Goal: Contribute content: Contribute content

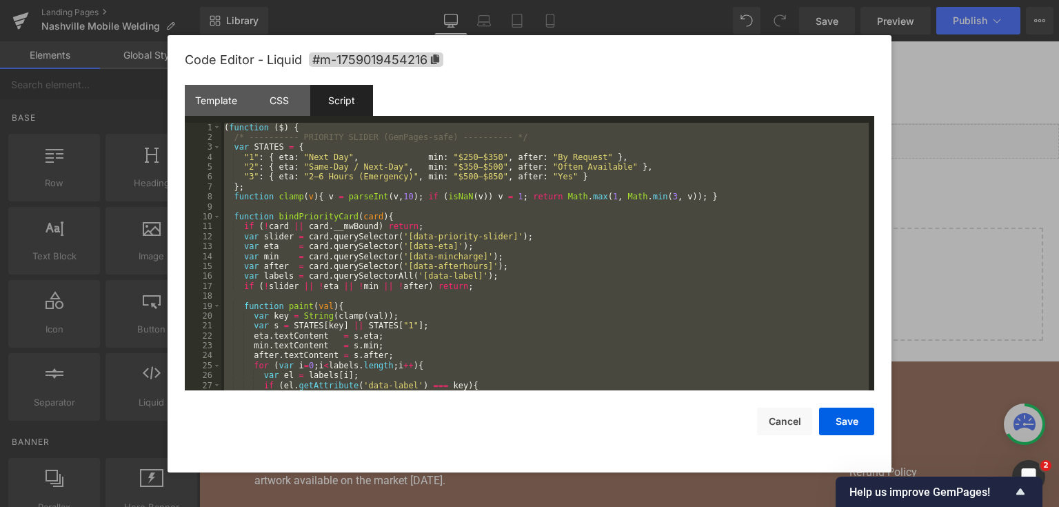
drag, startPoint x: 236, startPoint y: 101, endPoint x: 281, endPoint y: 120, distance: 48.8
click at [236, 100] on div "Template" at bounding box center [216, 100] width 63 height 31
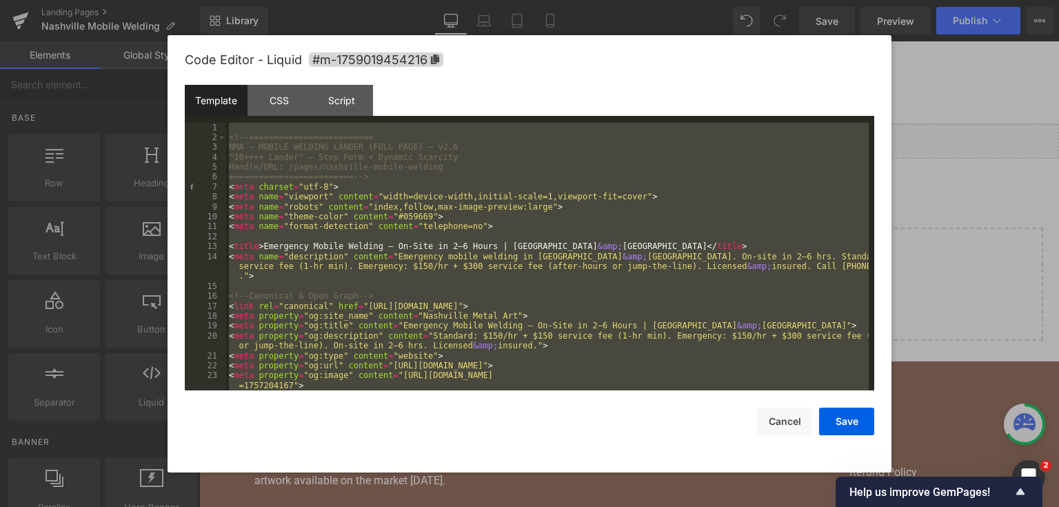
click at [424, 210] on div "<!-- ========================= NMA — MOBILE WELDING LANDER (FULL PAGE) — v2.6 "…" at bounding box center [547, 257] width 642 height 268
click at [355, 96] on div "Script" at bounding box center [341, 100] width 63 height 31
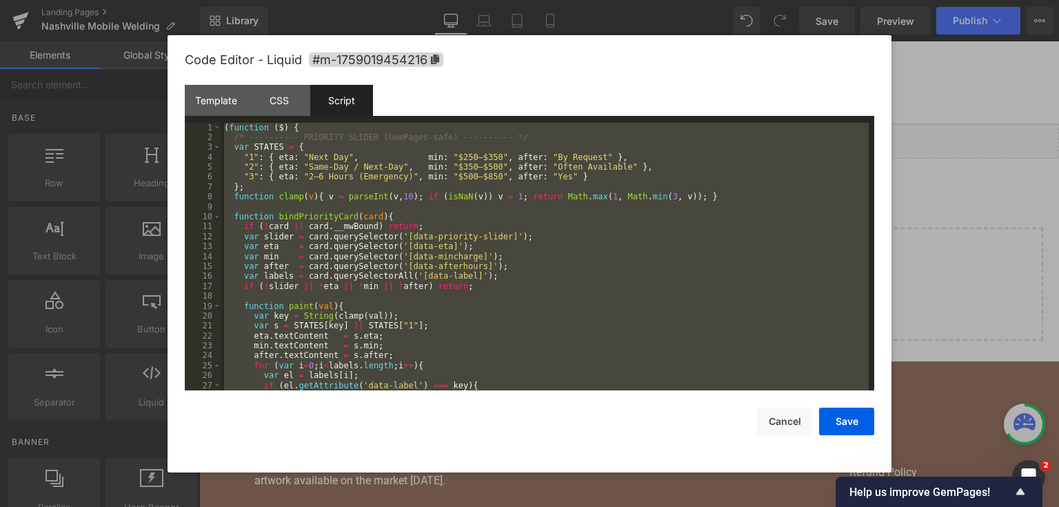
click at [381, 196] on div "( function ( $ ) { /* ---------- PRIORITY SLIDER (GemPages-safe) ---------- */ …" at bounding box center [544, 257] width 647 height 268
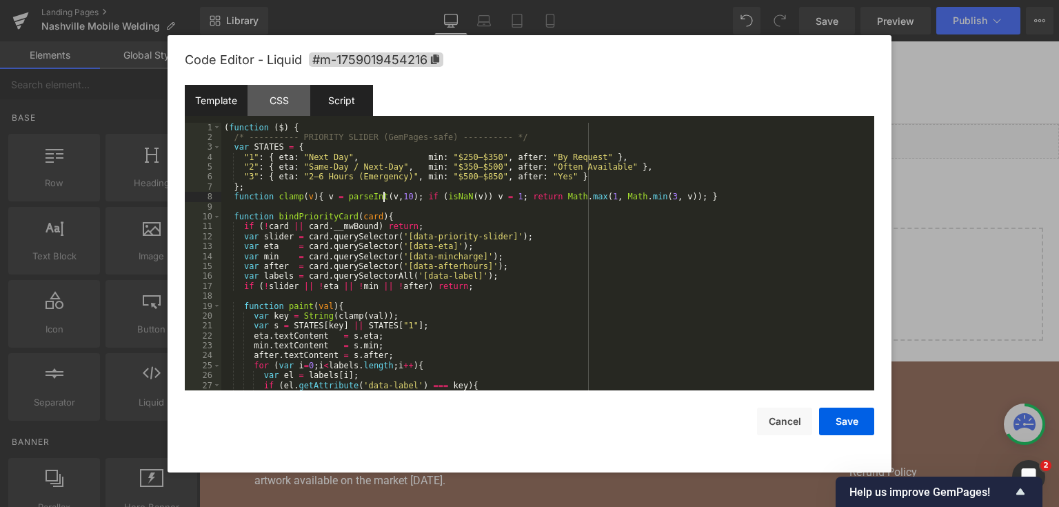
click at [207, 109] on div "Template" at bounding box center [216, 100] width 63 height 31
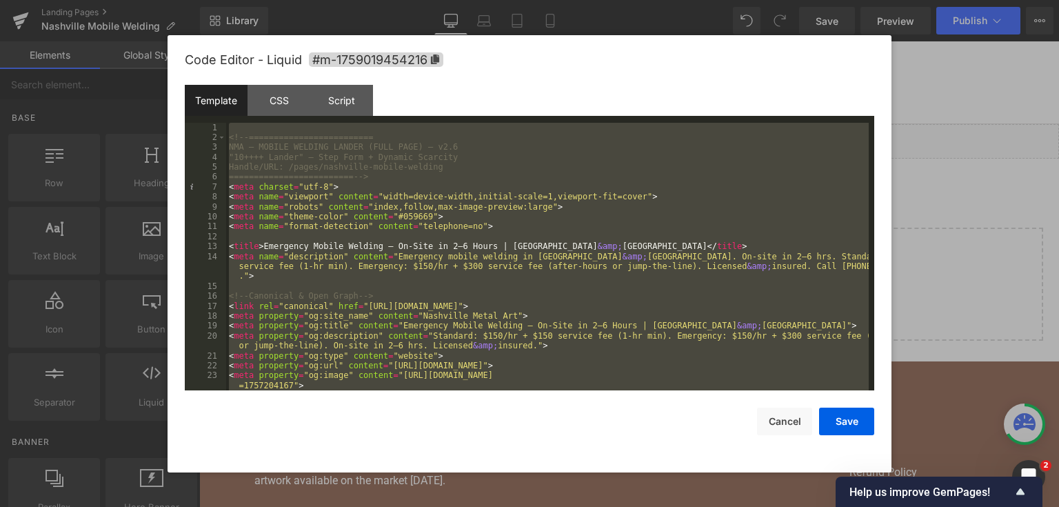
click at [469, 182] on div "<!-- ========================= NMA — MOBILE WELDING LANDER (FULL PAGE) — v2.6 "…" at bounding box center [547, 257] width 642 height 268
click at [438, 187] on div "<!-- ========================= NMA — MOBILE WELDING LANDER (FULL PAGE) — v2.6 "…" at bounding box center [547, 257] width 642 height 268
click at [578, 218] on div "<!-- ========================= NMA — MOBILE WELDING LANDER (FULL PAGE) — v2.6 "…" at bounding box center [547, 257] width 642 height 268
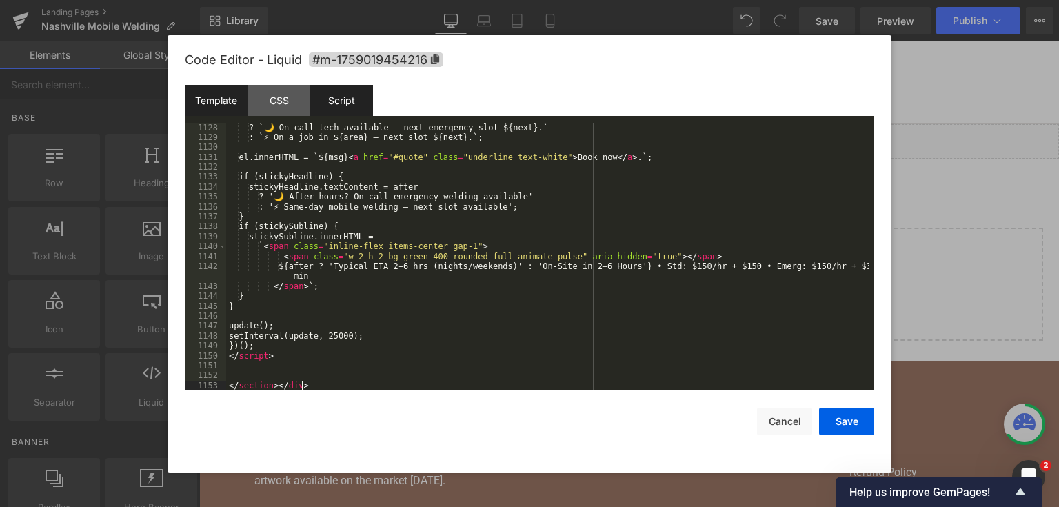
scroll to position [12911, 0]
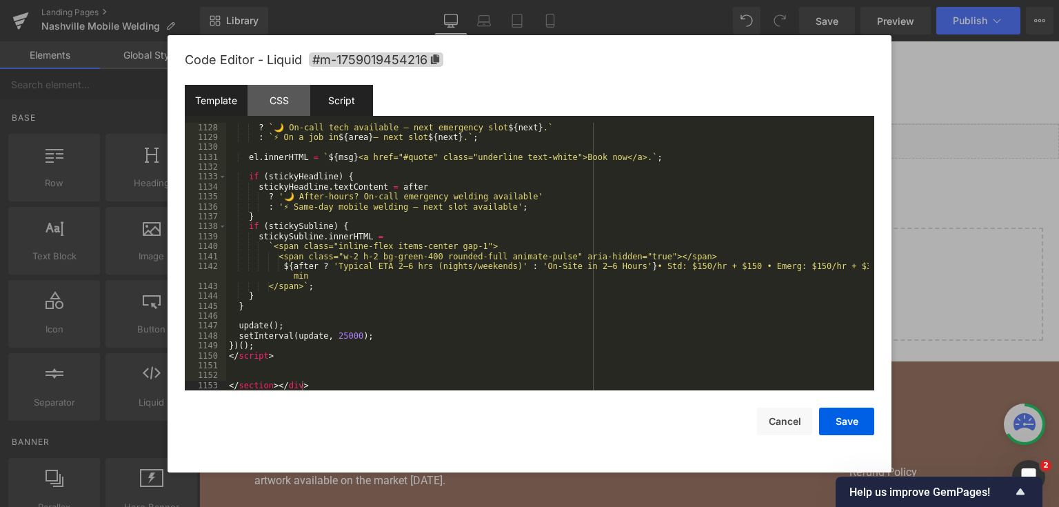
click at [346, 102] on div "Script" at bounding box center [341, 100] width 63 height 31
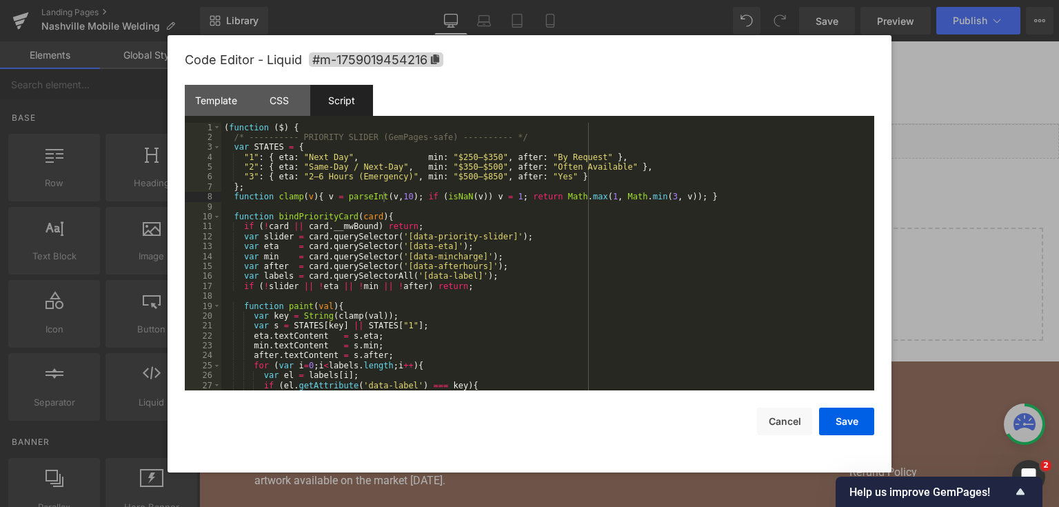
click at [358, 101] on div "Script" at bounding box center [341, 100] width 63 height 31
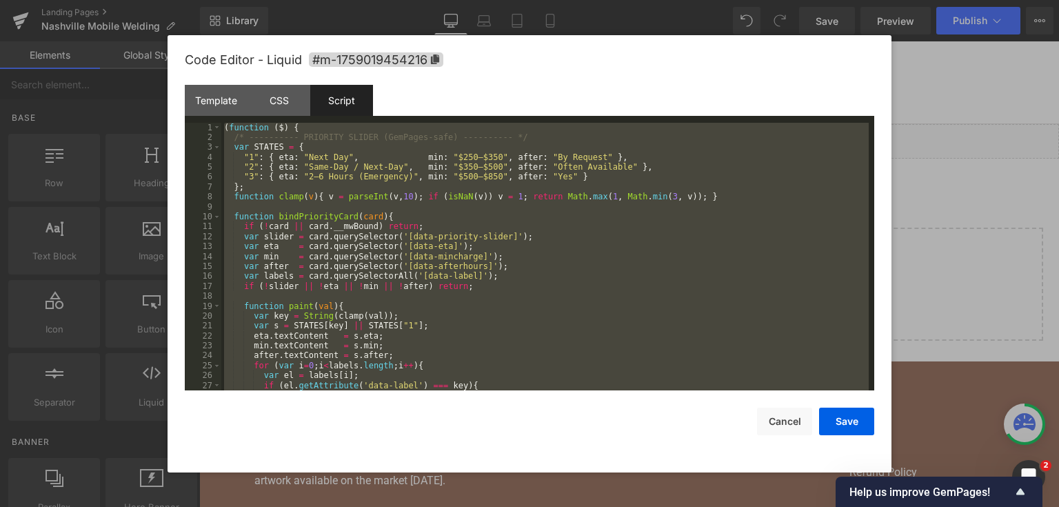
click at [317, 151] on div "( function ( $ ) { /* ---------- PRIORITY SLIDER (GemPages-safe) ---------- */ …" at bounding box center [544, 257] width 647 height 268
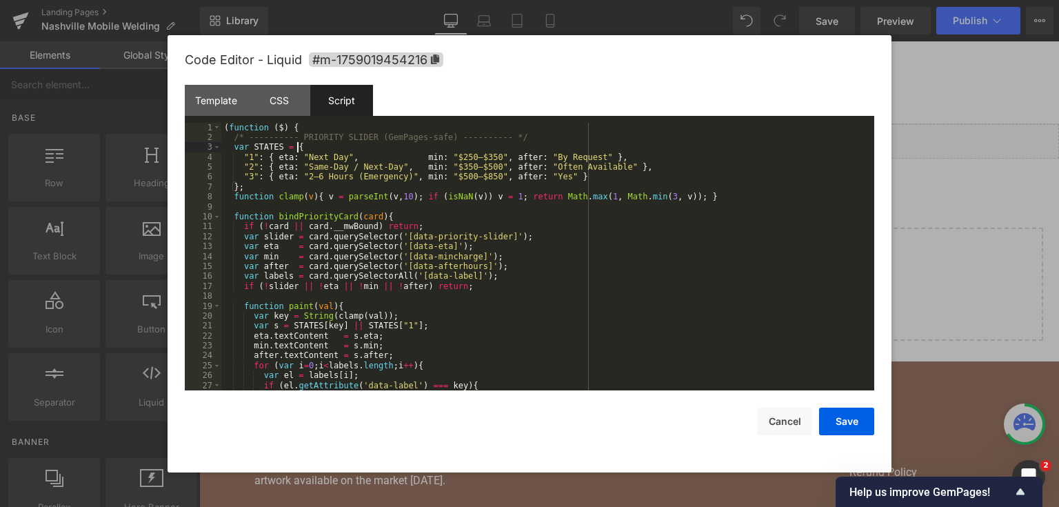
click at [441, 234] on div "( function ( $ ) { /* ---------- PRIORITY SLIDER (GemPages-safe) ---------- */ …" at bounding box center [544, 267] width 647 height 288
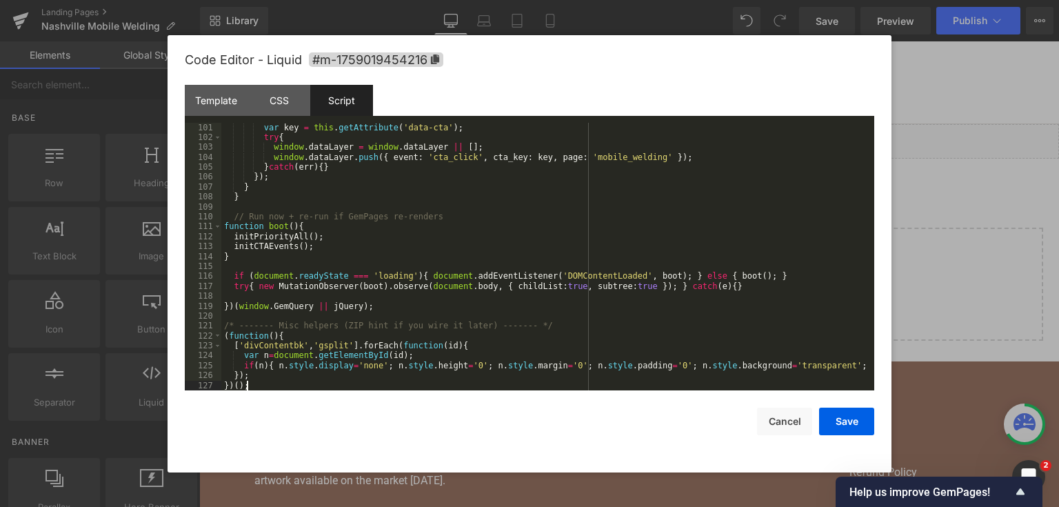
scroll to position [1002, 0]
click at [831, 414] on button "Save" at bounding box center [846, 421] width 55 height 28
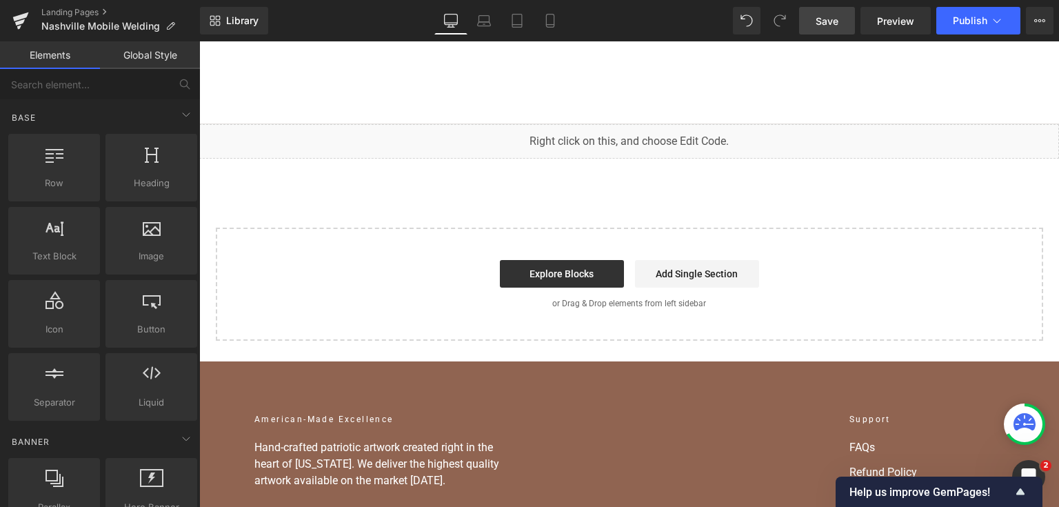
click at [830, 23] on span "Save" at bounding box center [826, 21] width 23 height 14
click at [837, 14] on span "Save" at bounding box center [826, 21] width 23 height 14
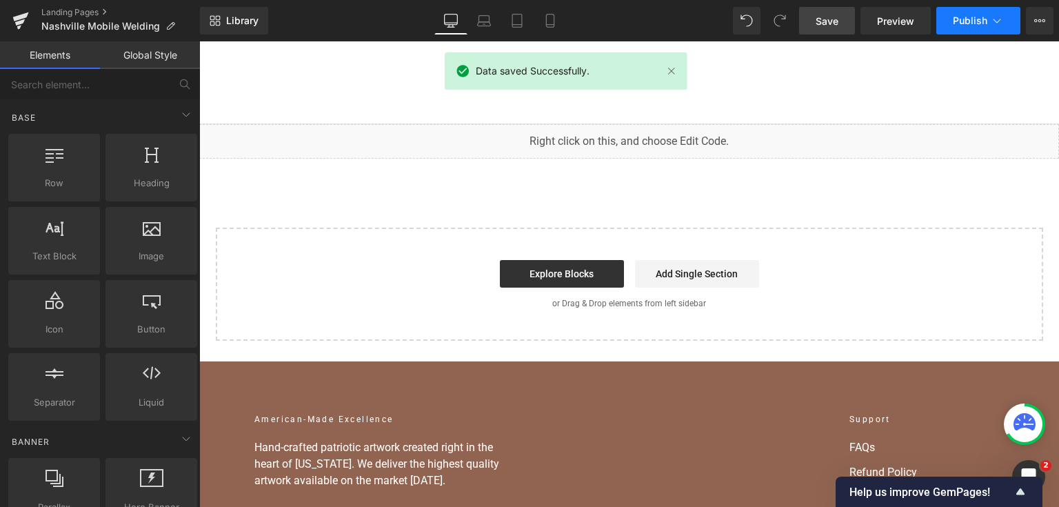
click at [979, 31] on button "Publish" at bounding box center [978, 21] width 84 height 28
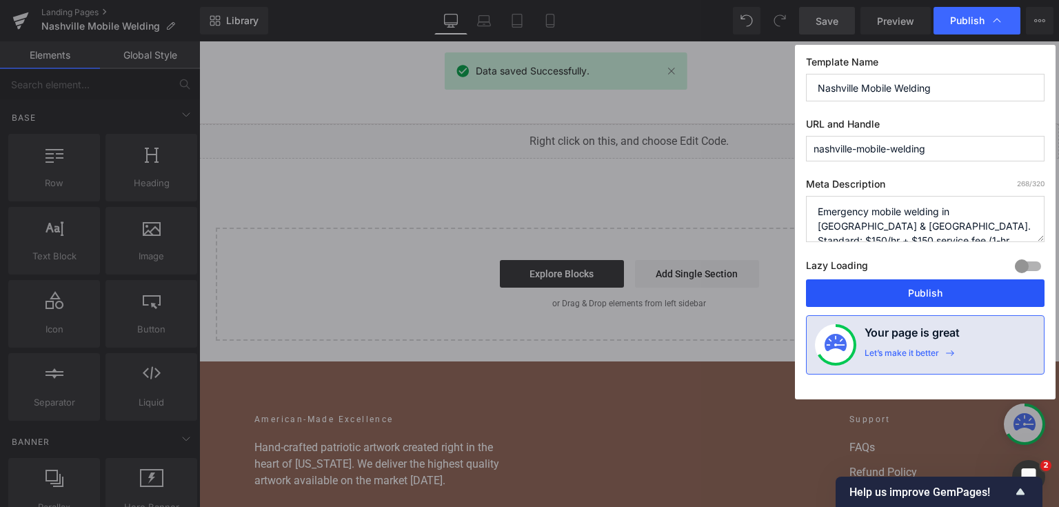
click at [937, 281] on button "Publish" at bounding box center [925, 293] width 238 height 28
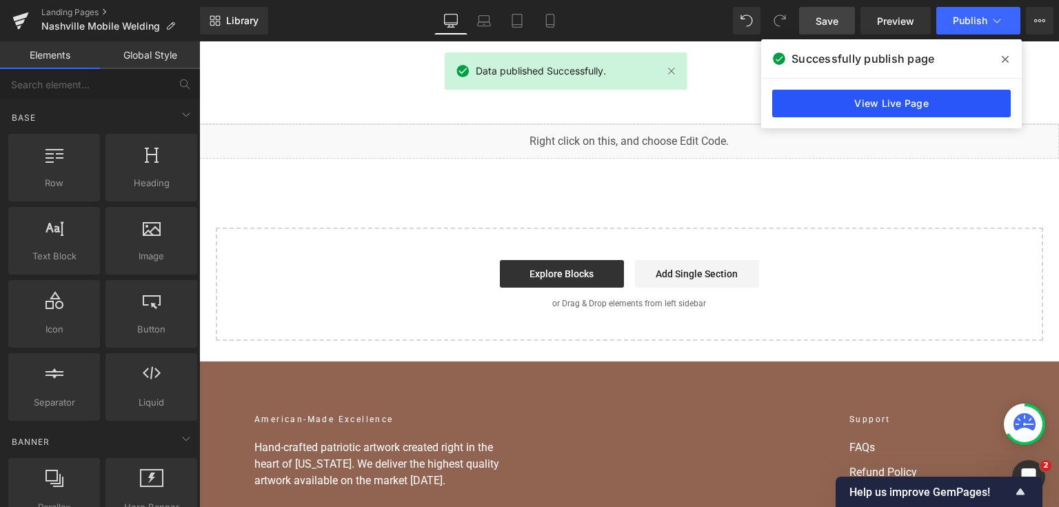
click at [929, 101] on link "View Live Page" at bounding box center [891, 104] width 238 height 28
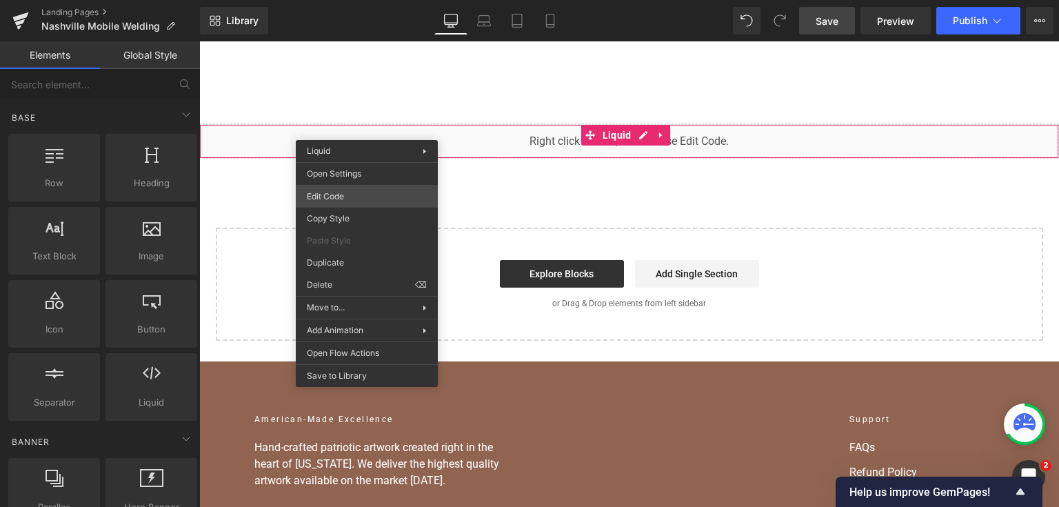
click at [369, 0] on div "You are previewing how the will restyle your page. You can not edit Elements in…" at bounding box center [529, 0] width 1059 height 0
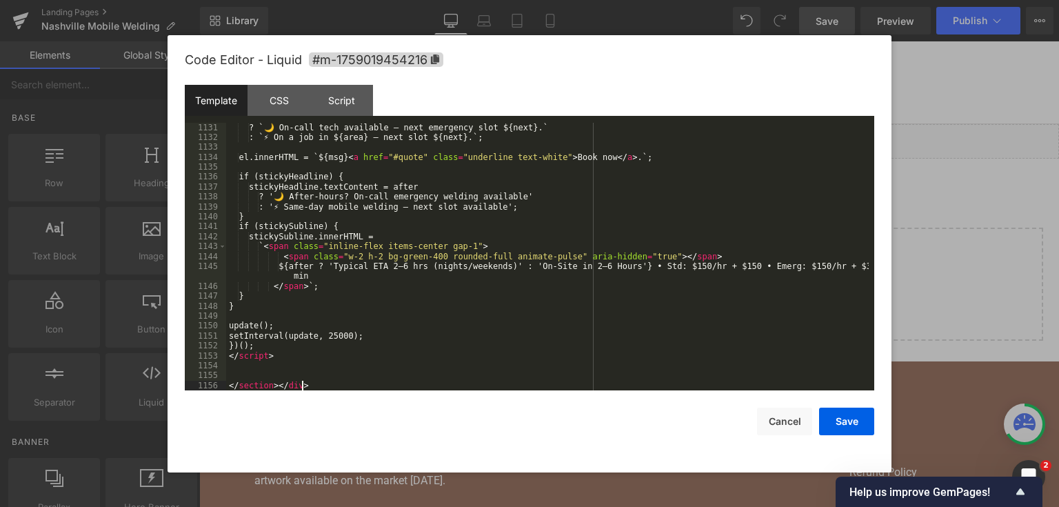
scroll to position [12941, 0]
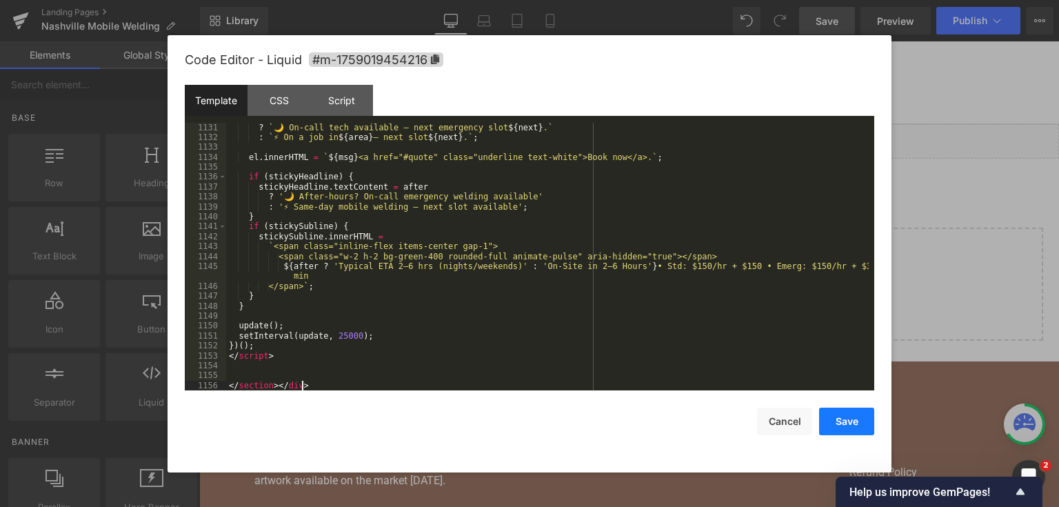
click at [835, 426] on button "Save" at bounding box center [846, 421] width 55 height 28
drag, startPoint x: 1034, startPoint y: 467, endPoint x: 818, endPoint y: 48, distance: 471.3
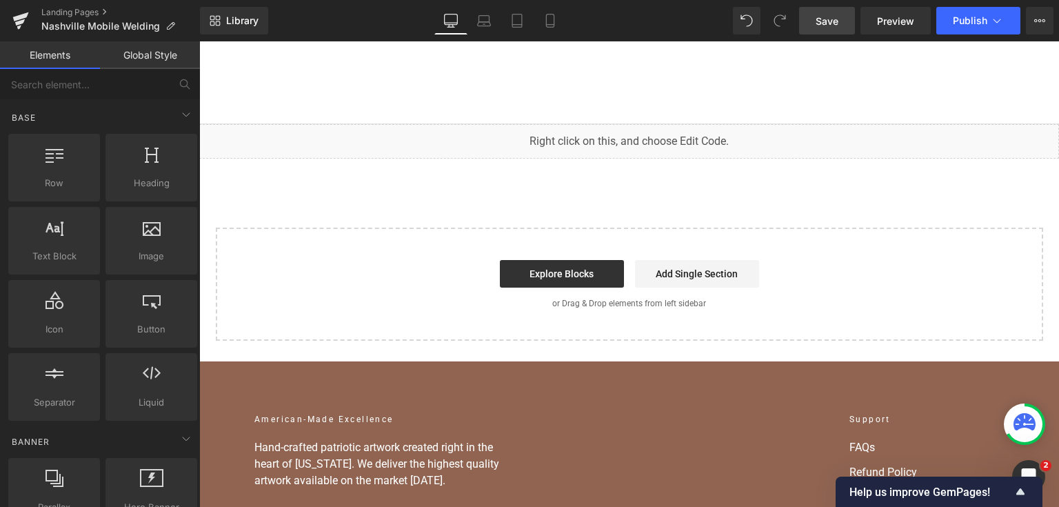
click at [819, 30] on link "Save" at bounding box center [827, 21] width 56 height 28
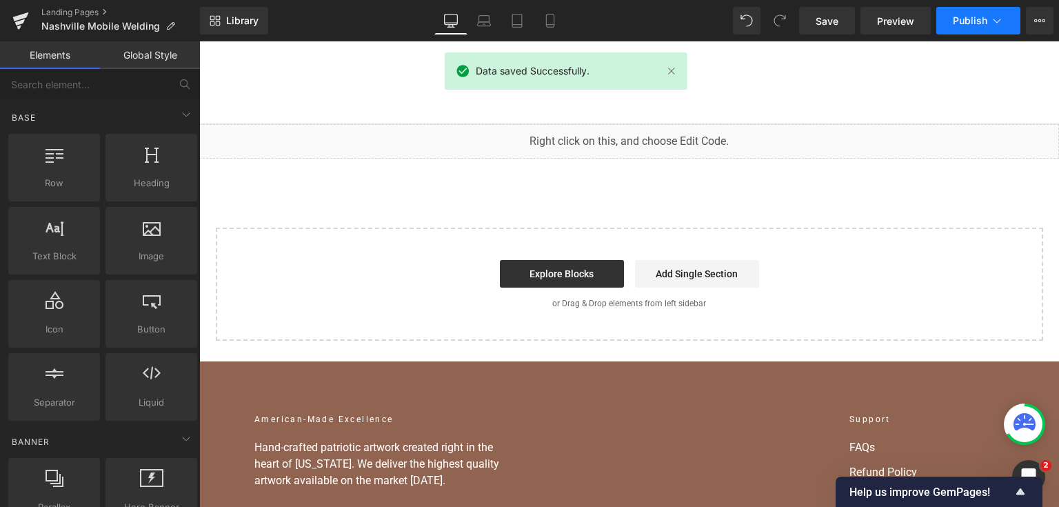
click at [963, 29] on button "Publish" at bounding box center [978, 21] width 84 height 28
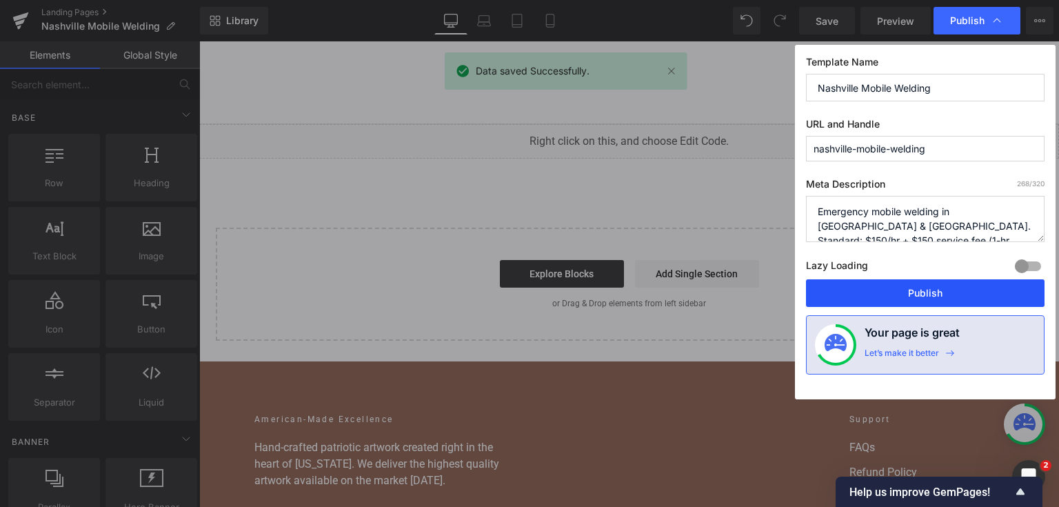
click at [921, 287] on button "Publish" at bounding box center [925, 293] width 238 height 28
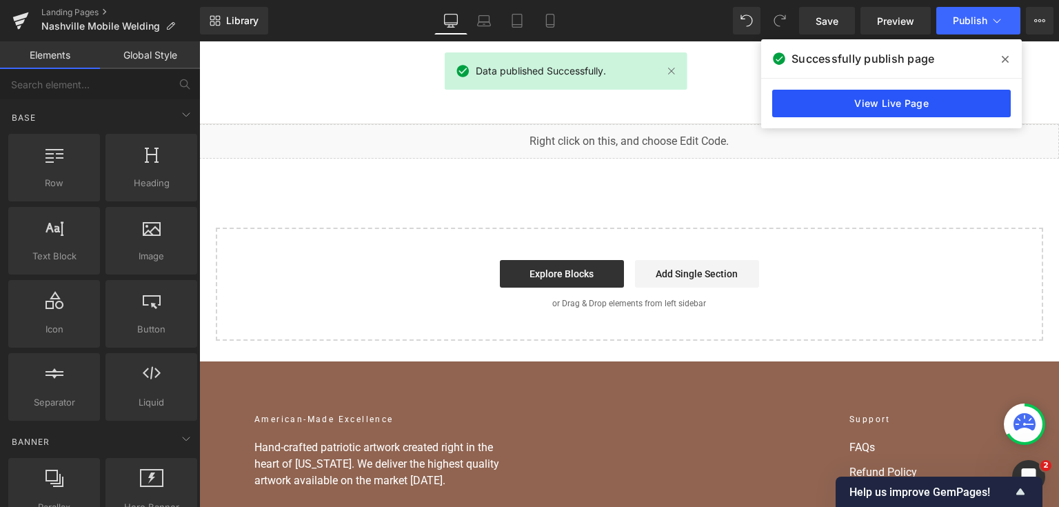
click at [919, 97] on link "View Live Page" at bounding box center [891, 104] width 238 height 28
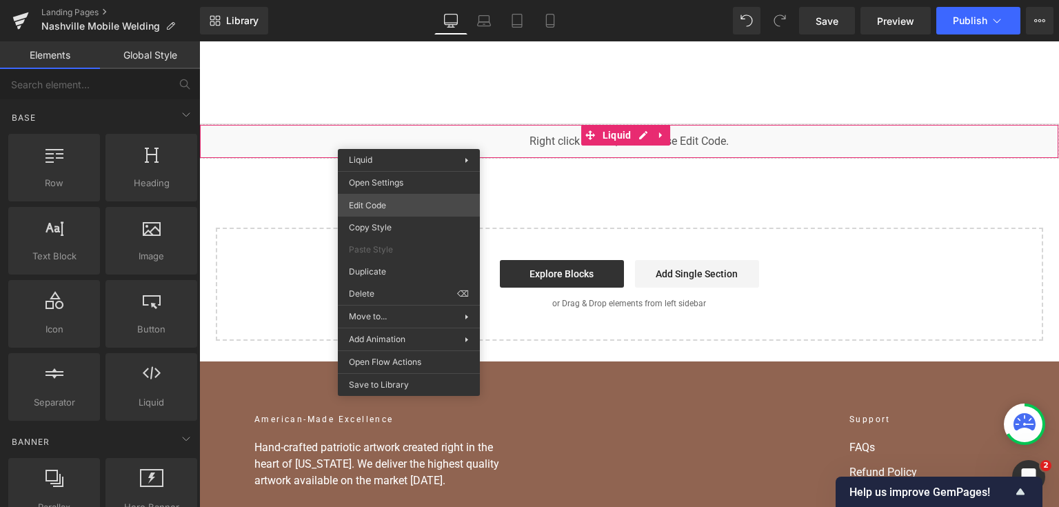
click at [422, 0] on div "You are previewing how the will restyle your page. You can not edit Elements in…" at bounding box center [529, 0] width 1059 height 0
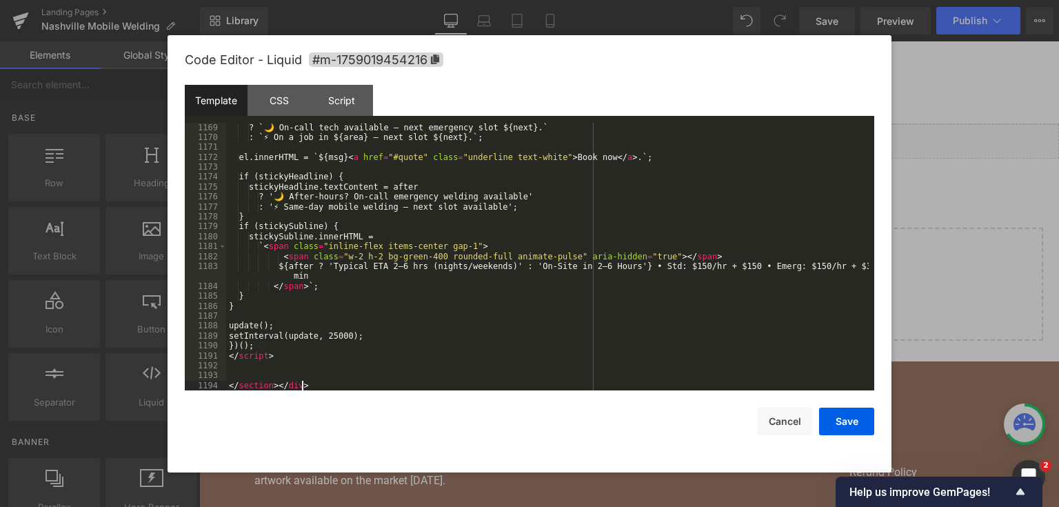
scroll to position [13318, 0]
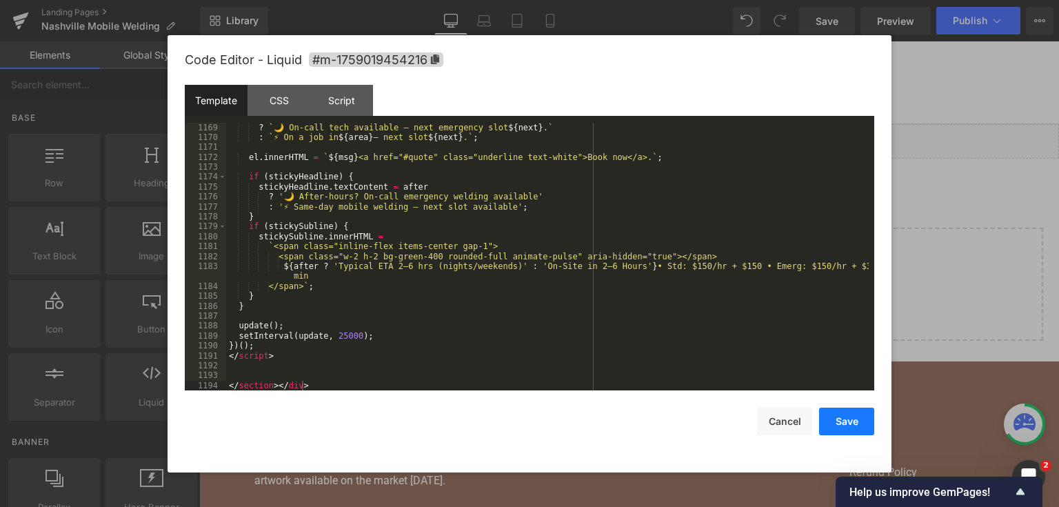
drag, startPoint x: 833, startPoint y: 417, endPoint x: 639, endPoint y: 45, distance: 419.5
click at [833, 417] on button "Save" at bounding box center [846, 421] width 55 height 28
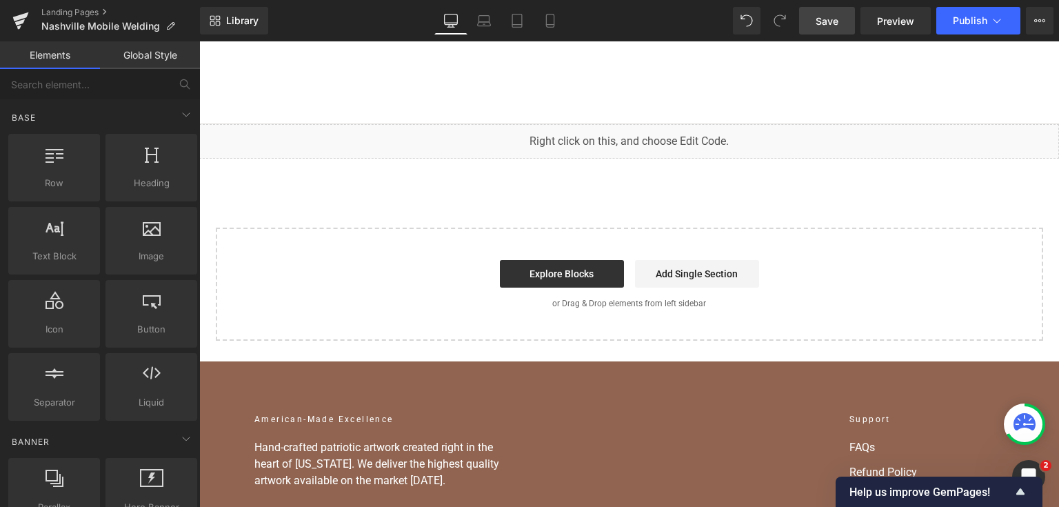
click at [826, 26] on span "Save" at bounding box center [826, 21] width 23 height 14
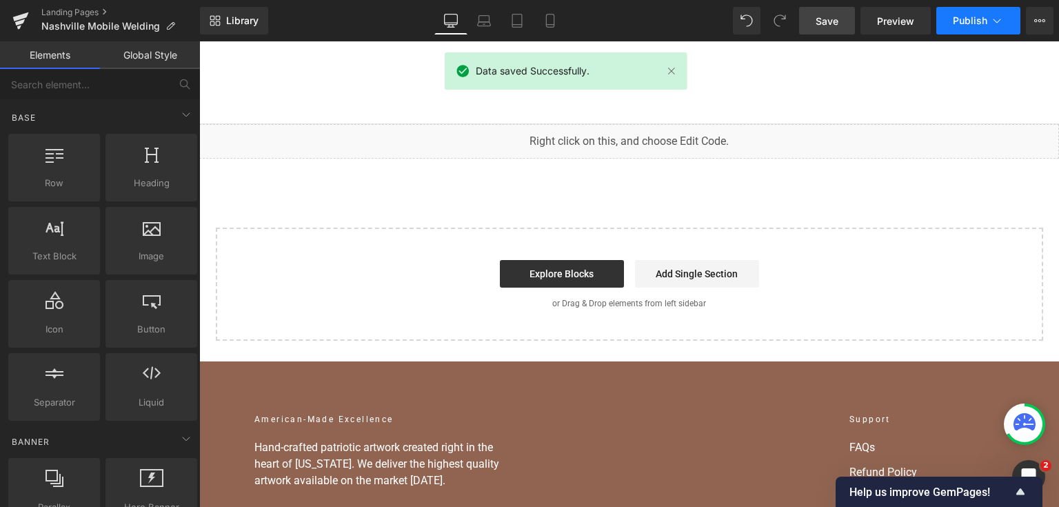
click at [948, 24] on button "Publish" at bounding box center [978, 21] width 84 height 28
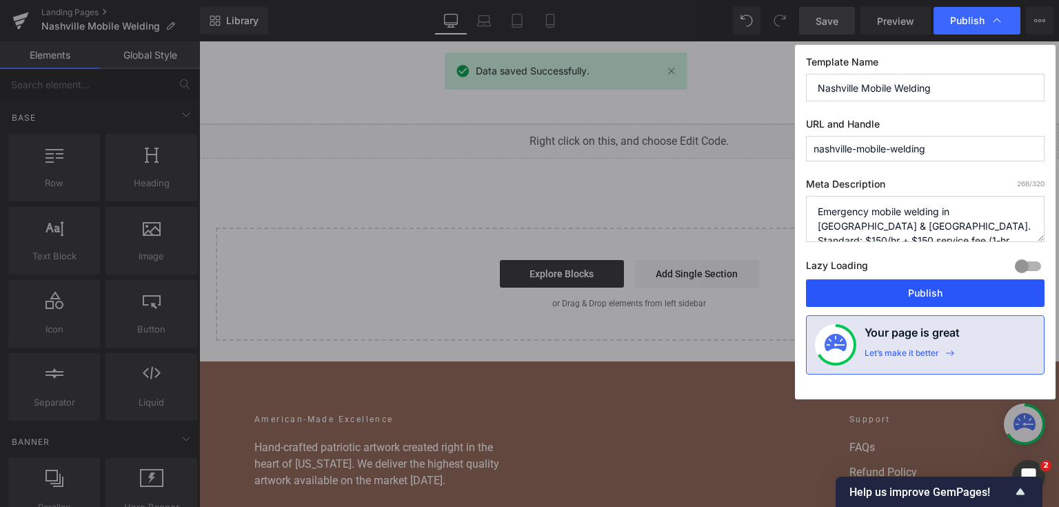
click at [893, 287] on button "Publish" at bounding box center [925, 293] width 238 height 28
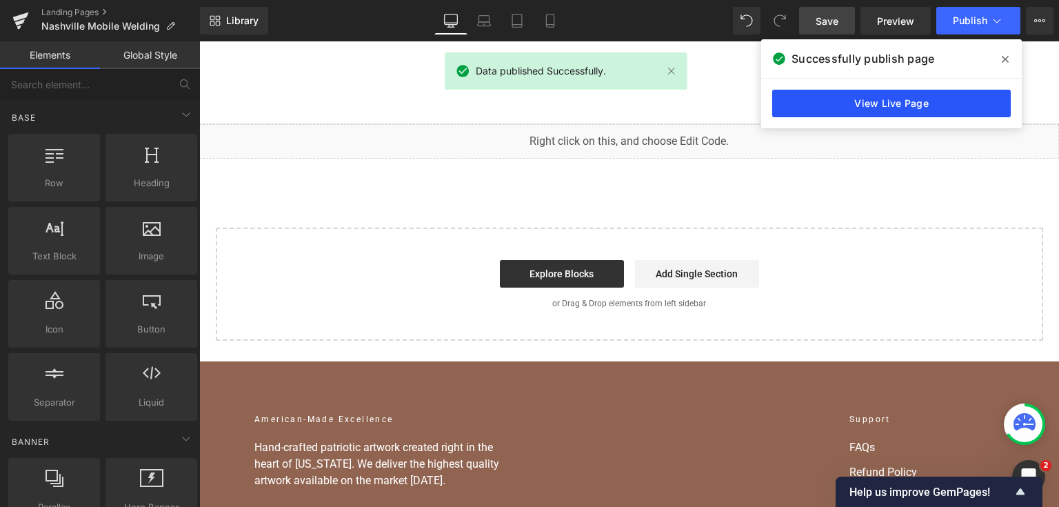
click at [928, 101] on link "View Live Page" at bounding box center [891, 104] width 238 height 28
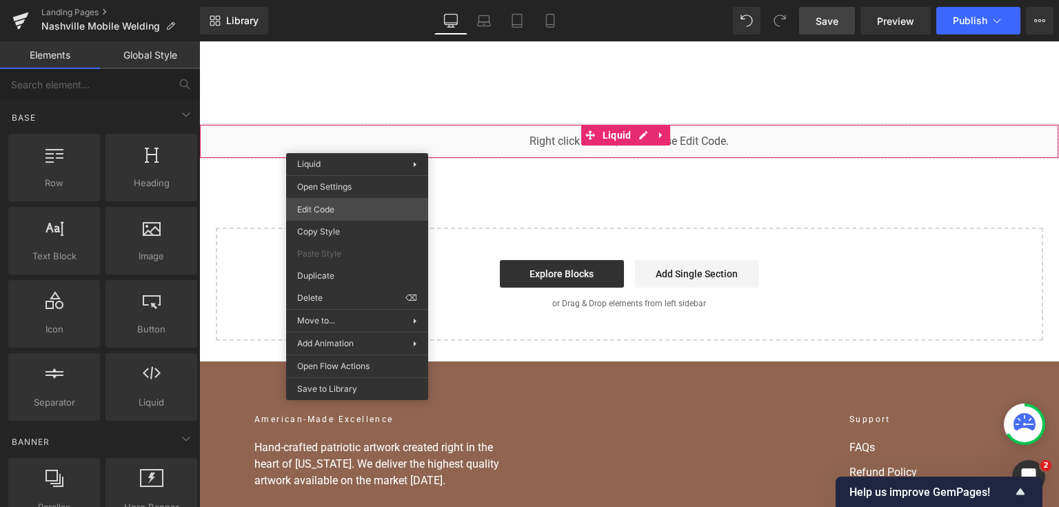
click at [361, 0] on div "You are previewing how the will restyle your page. You can not edit Elements in…" at bounding box center [529, 0] width 1059 height 0
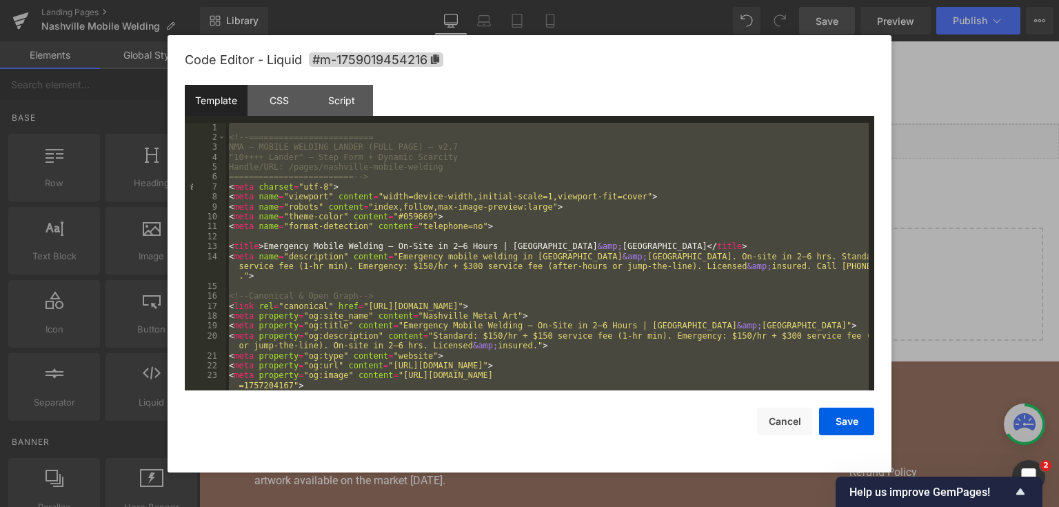
scroll to position [14023, 0]
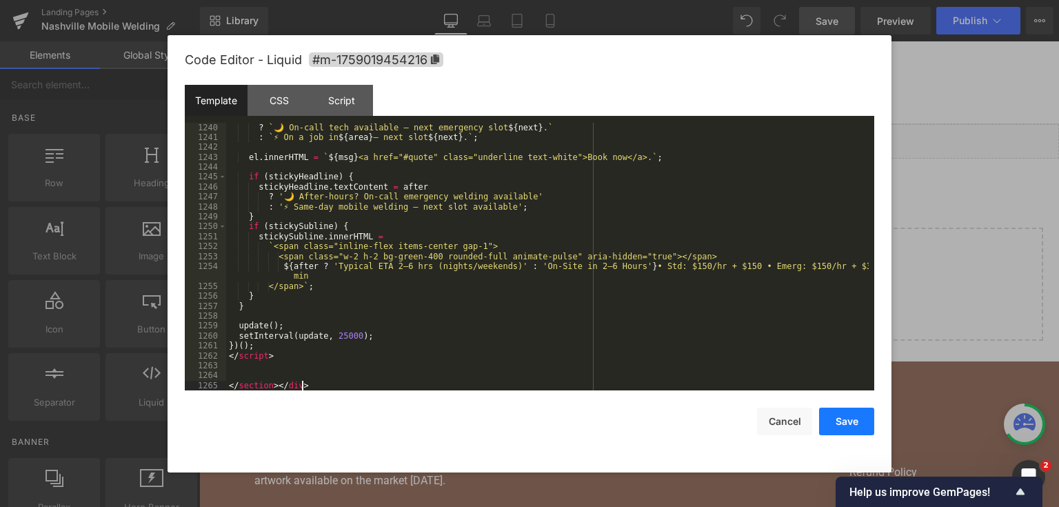
click at [849, 429] on button "Save" at bounding box center [846, 421] width 55 height 28
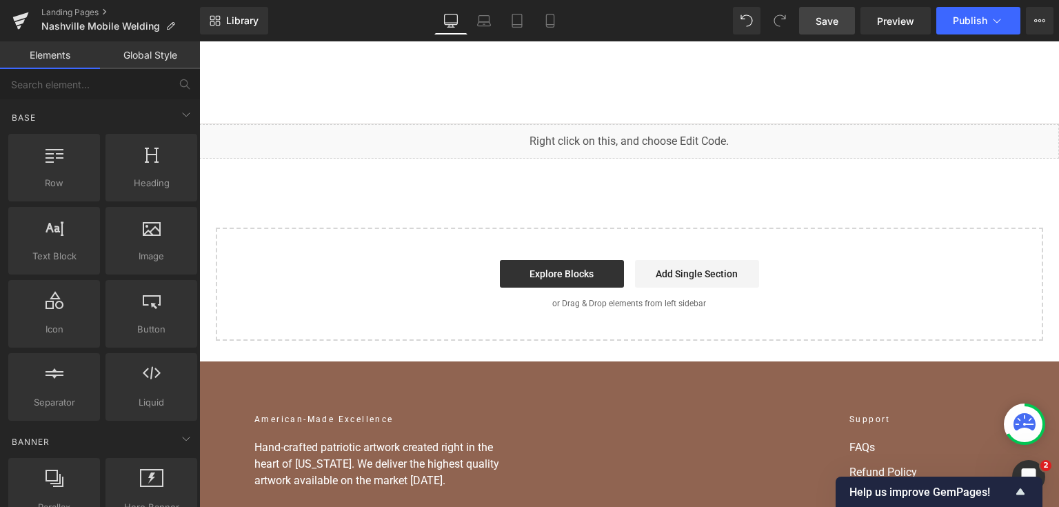
click at [819, 22] on span "Save" at bounding box center [826, 21] width 23 height 14
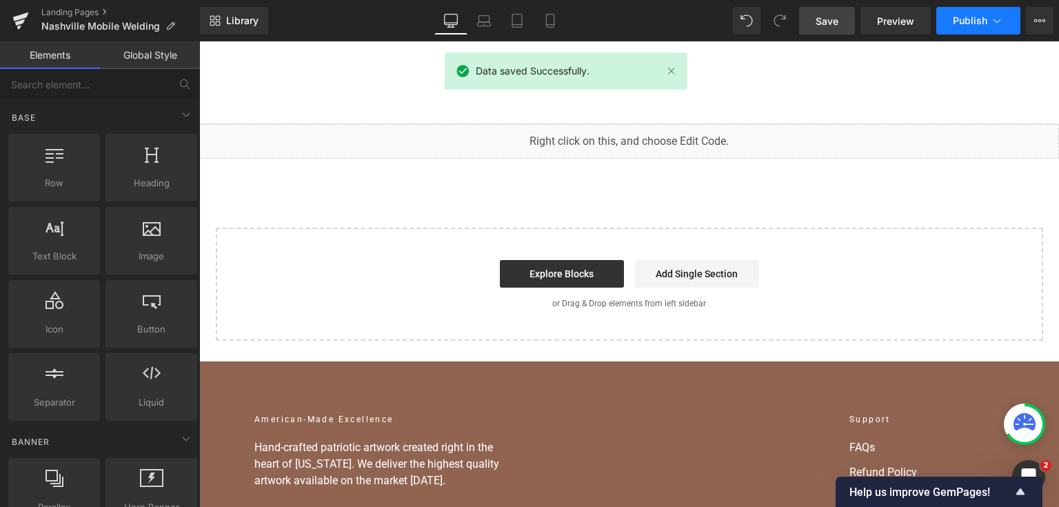
click at [975, 26] on span "Publish" at bounding box center [969, 20] width 34 height 11
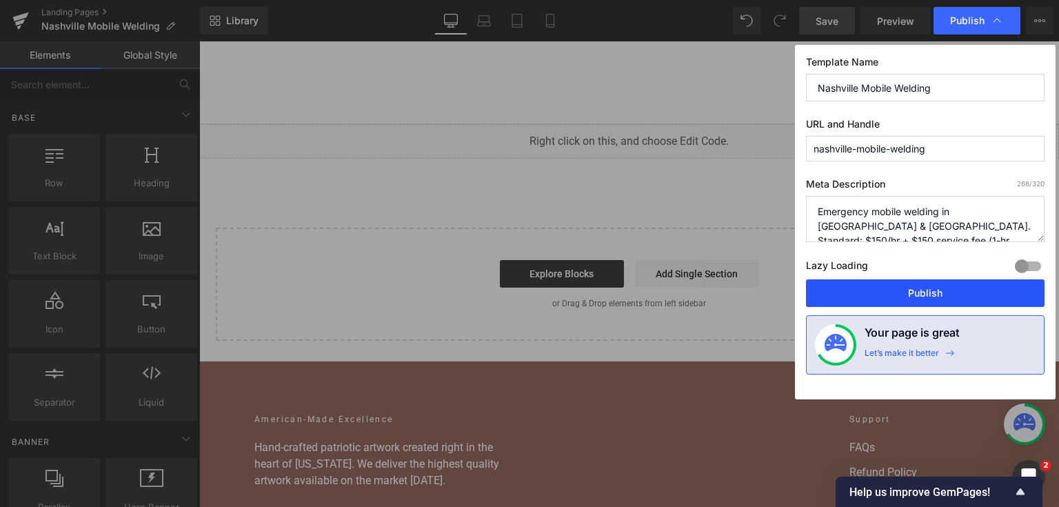
click at [841, 292] on button "Publish" at bounding box center [925, 293] width 238 height 28
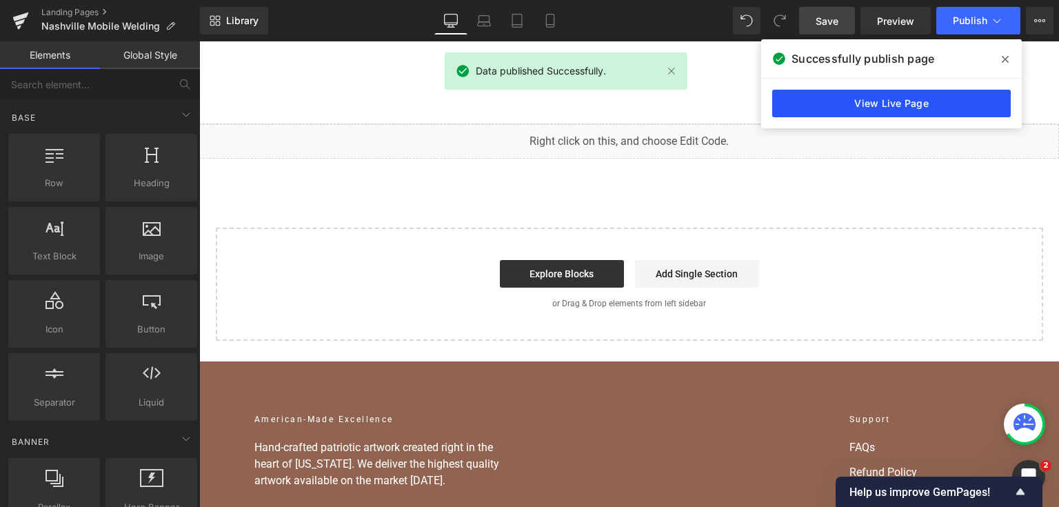
click at [839, 102] on link "View Live Page" at bounding box center [891, 104] width 238 height 28
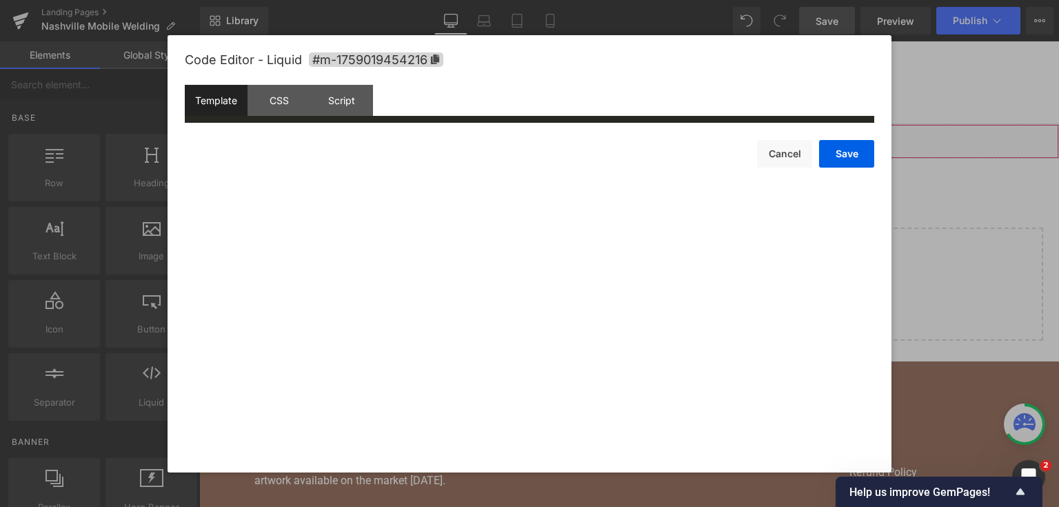
drag, startPoint x: 408, startPoint y: 207, endPoint x: 430, endPoint y: 216, distance: 24.1
click at [408, 0] on div "You are previewing how the will restyle your page. You can not edit Elements in…" at bounding box center [529, 0] width 1059 height 0
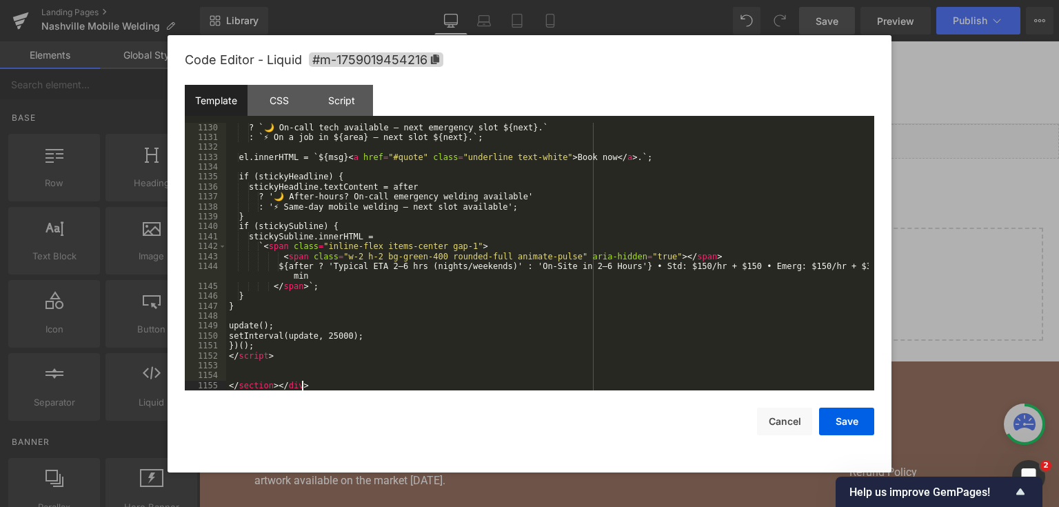
scroll to position [12931, 0]
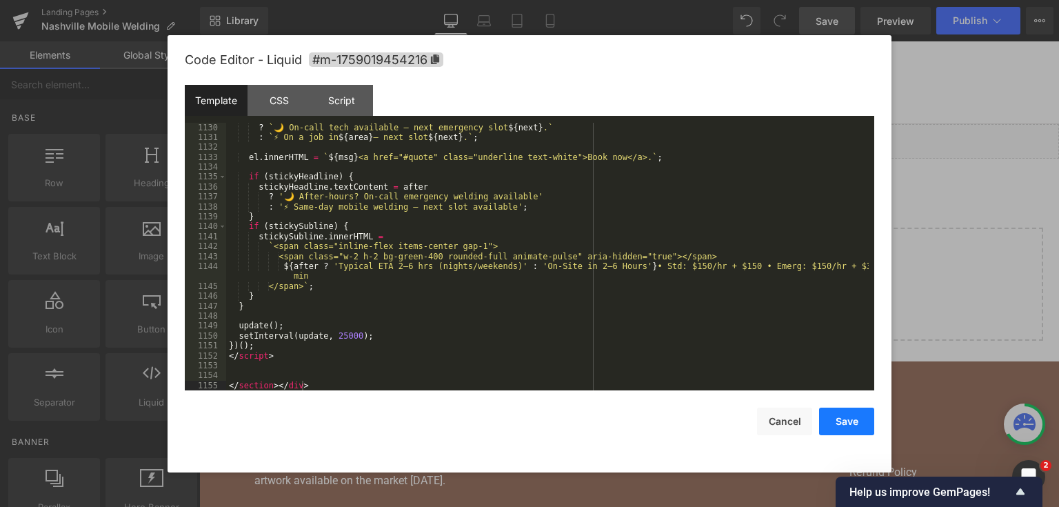
drag, startPoint x: 828, startPoint y: 416, endPoint x: 642, endPoint y: 11, distance: 445.9
click at [828, 416] on button "Save" at bounding box center [846, 421] width 55 height 28
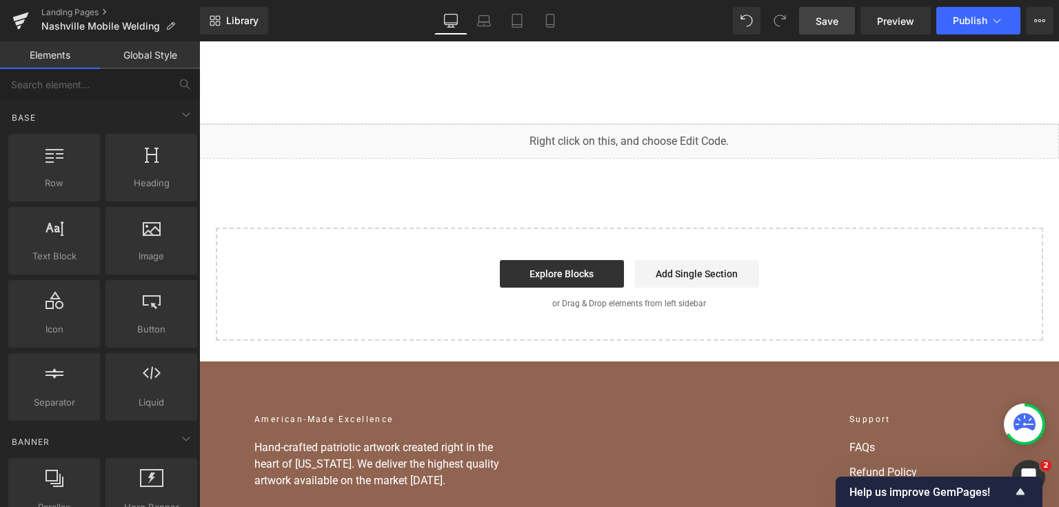
click at [827, 32] on link "Save" at bounding box center [827, 21] width 56 height 28
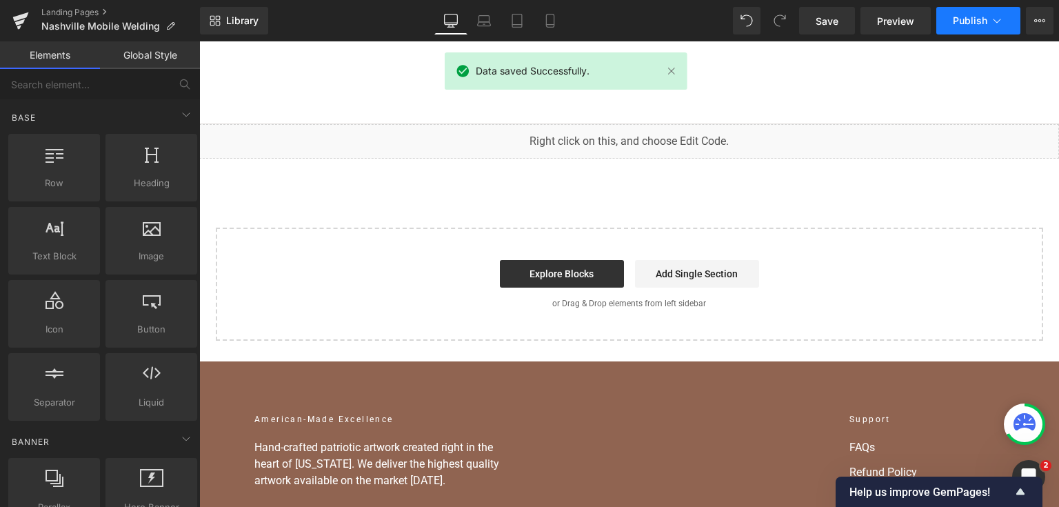
click at [957, 29] on button "Publish" at bounding box center [978, 21] width 84 height 28
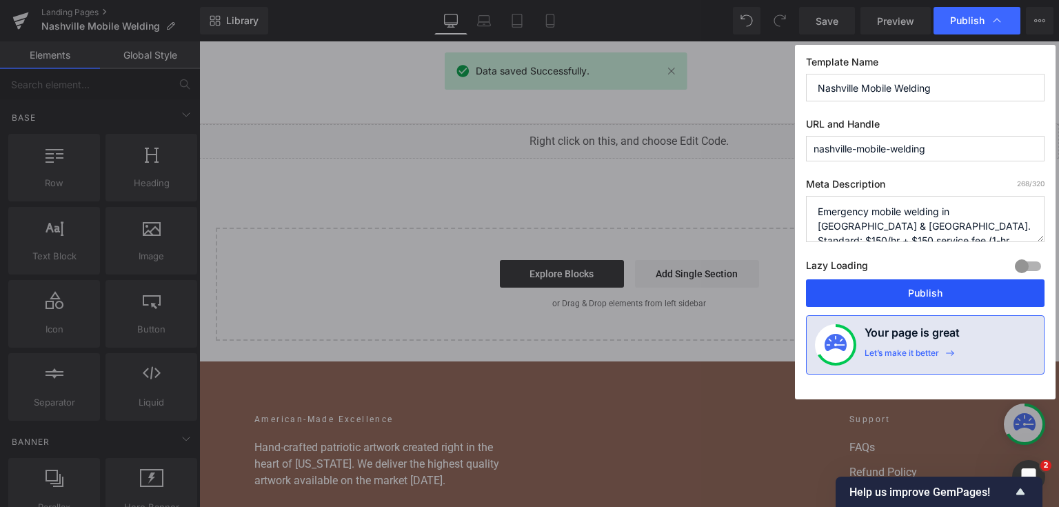
click at [915, 281] on button "Publish" at bounding box center [925, 293] width 238 height 28
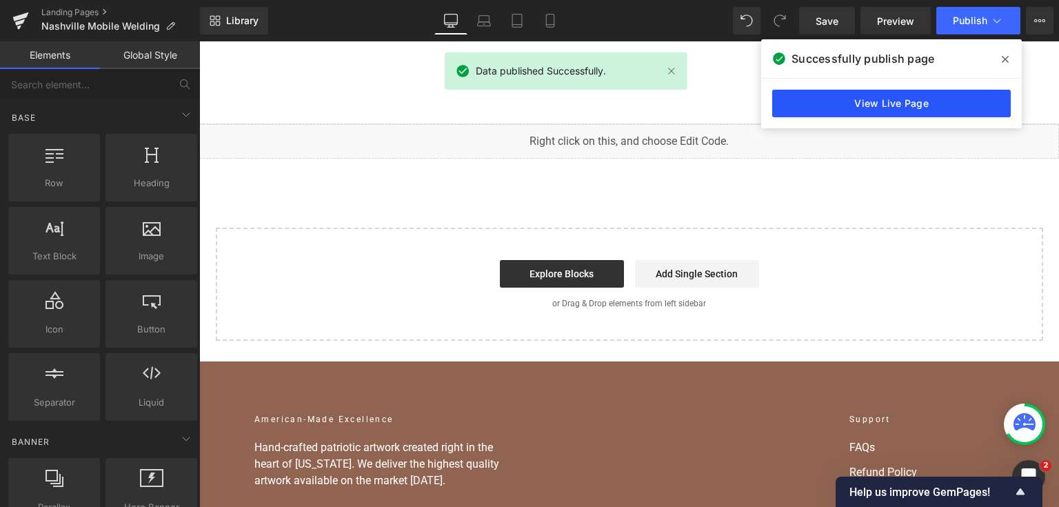
click at [786, 109] on link "View Live Page" at bounding box center [891, 104] width 238 height 28
